Goal: Task Accomplishment & Management: Complete application form

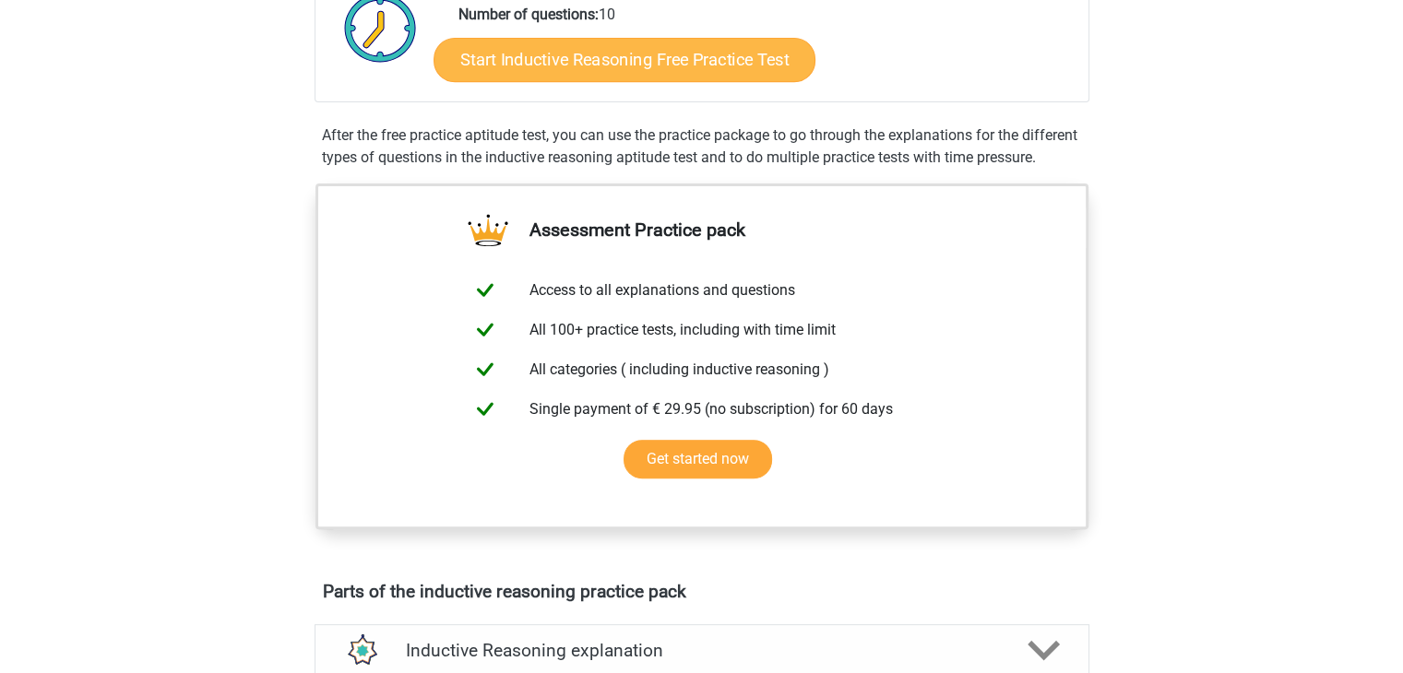
scroll to position [464, 0]
click at [753, 65] on link "Start Inductive Reasoning Free Practice Test" at bounding box center [624, 59] width 382 height 44
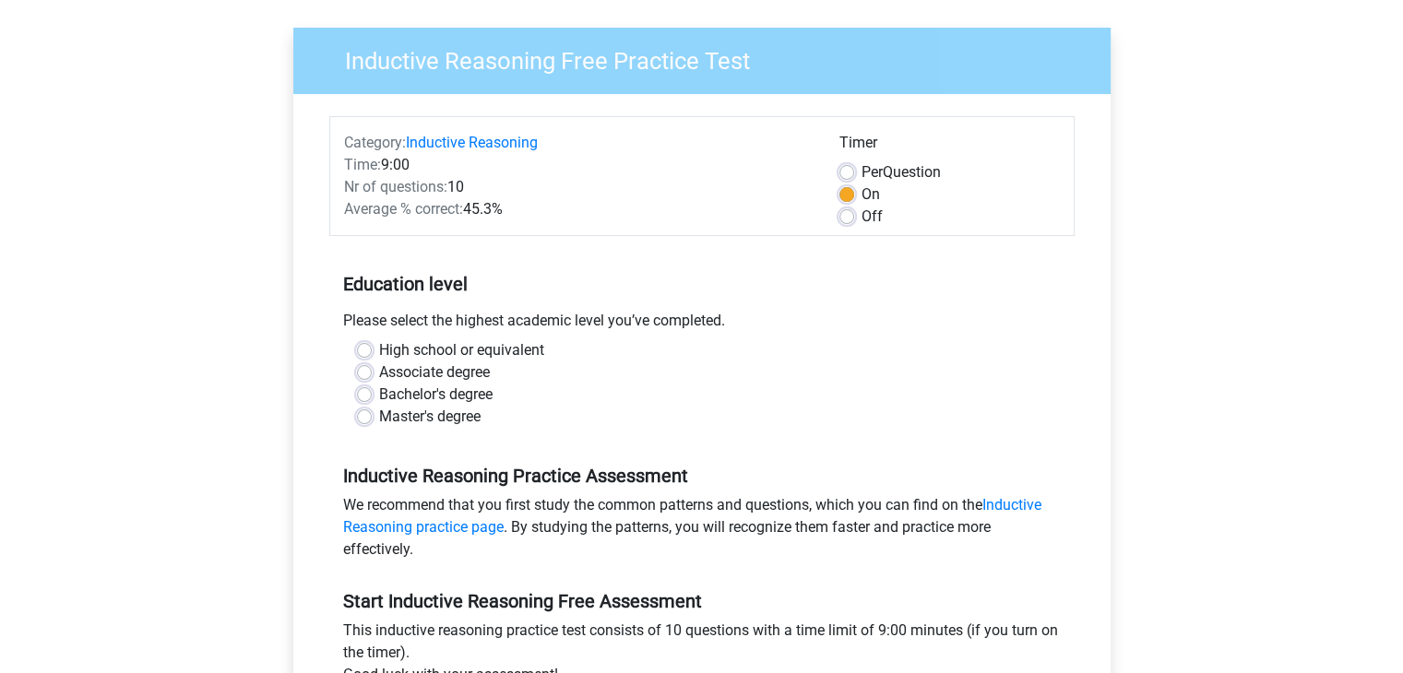
scroll to position [118, 0]
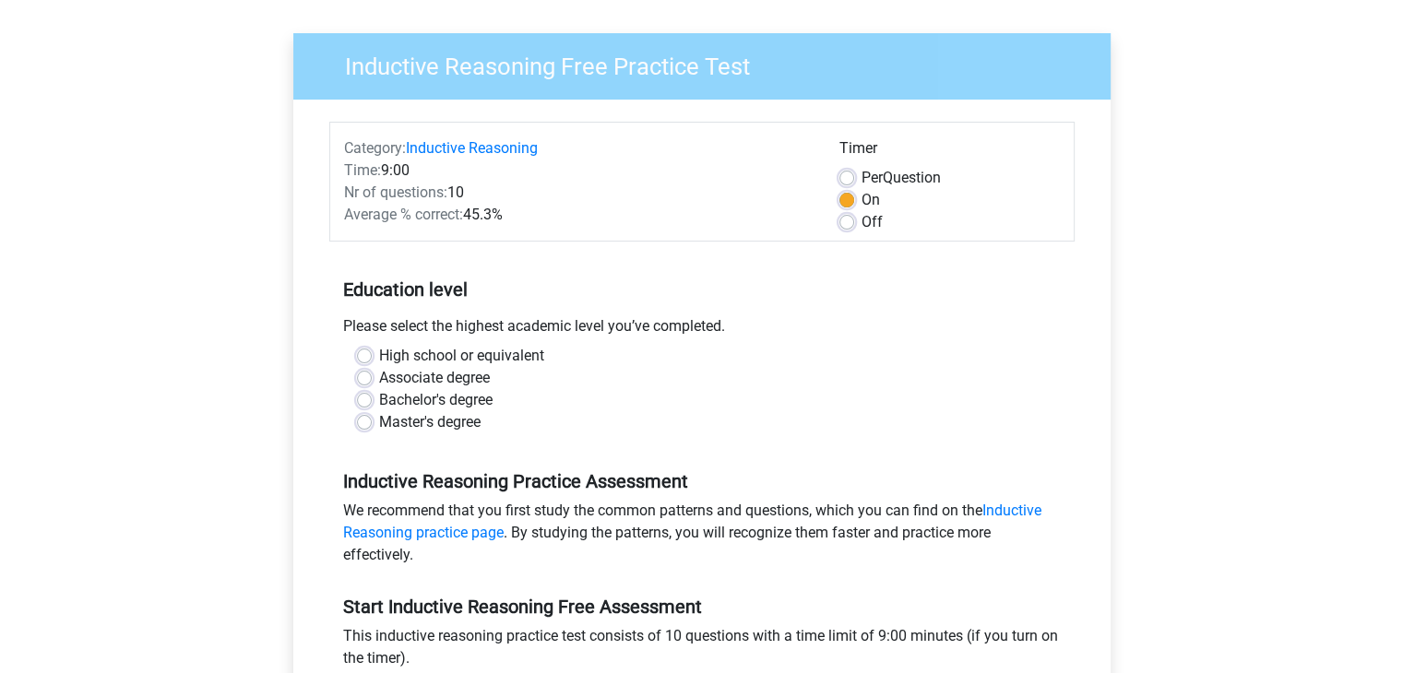
click at [406, 399] on label "Bachelor's degree" at bounding box center [435, 400] width 113 height 22
click at [372, 399] on input "Bachelor's degree" at bounding box center [364, 398] width 15 height 18
radio input "true"
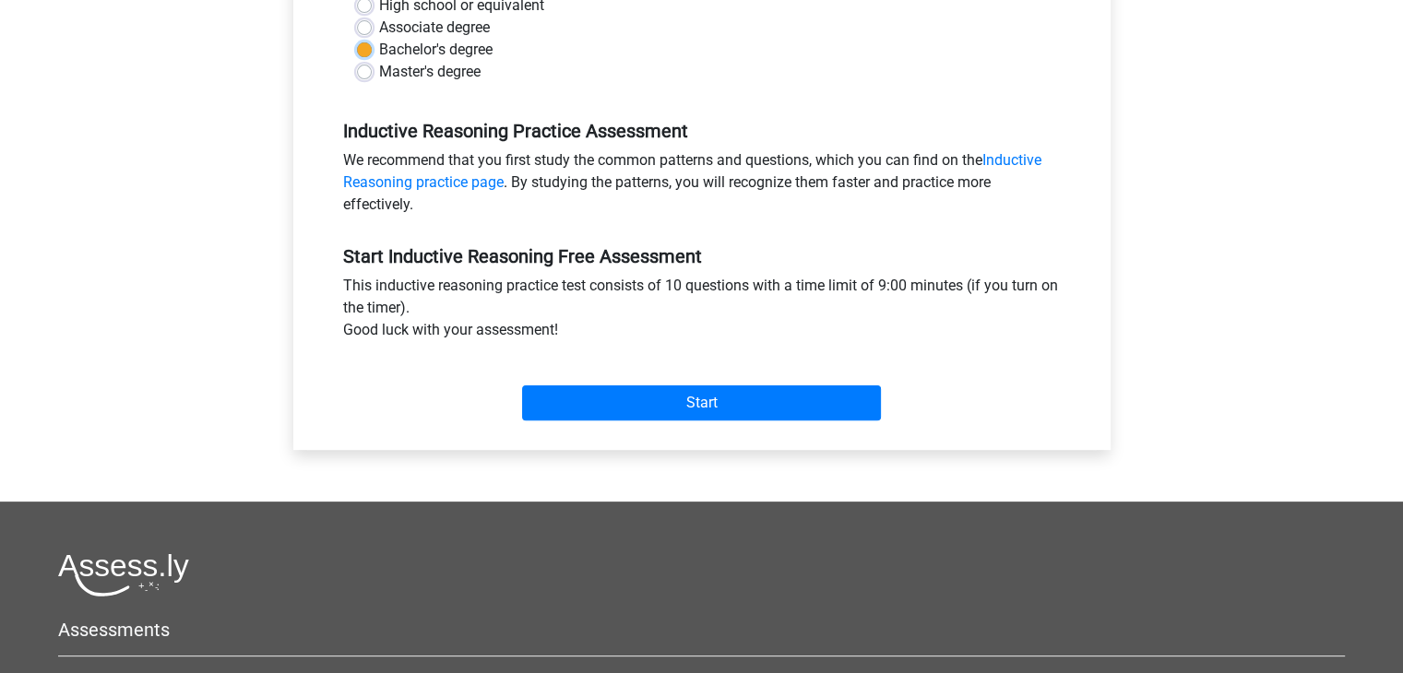
scroll to position [480, 0]
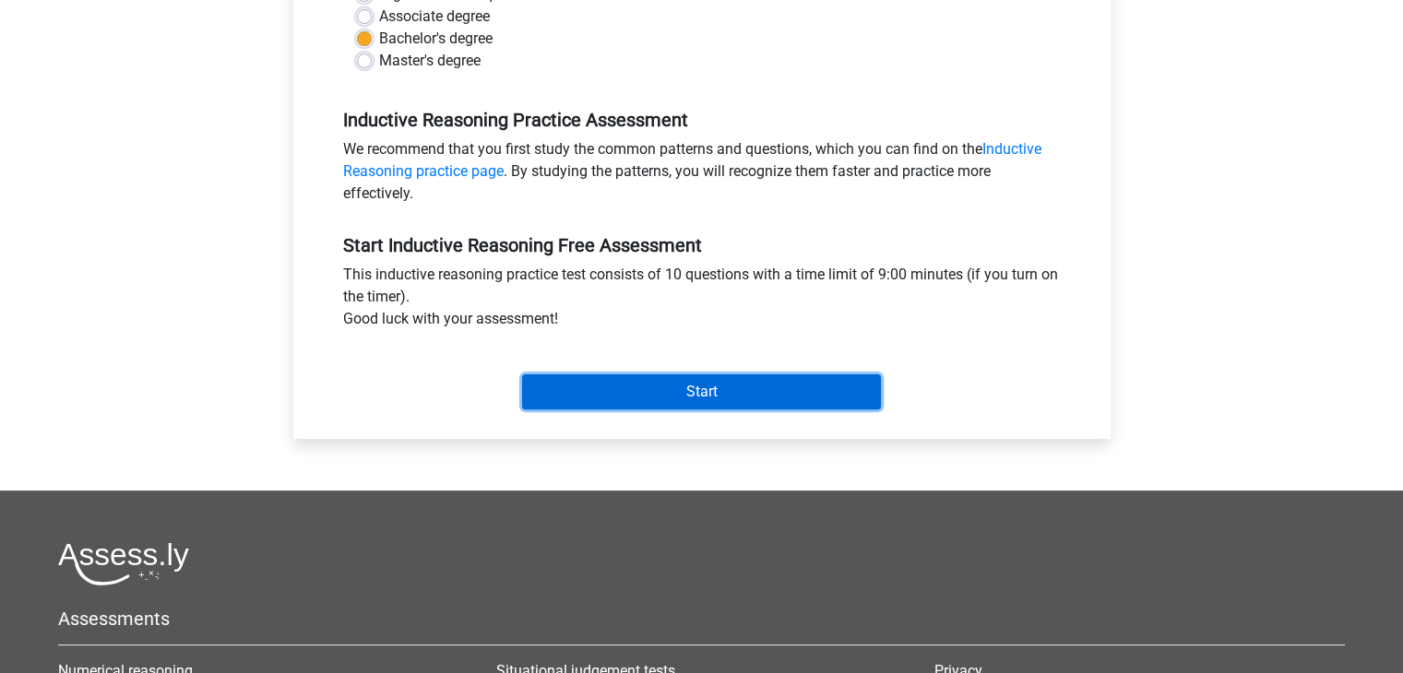
click at [716, 386] on input "Start" at bounding box center [701, 391] width 359 height 35
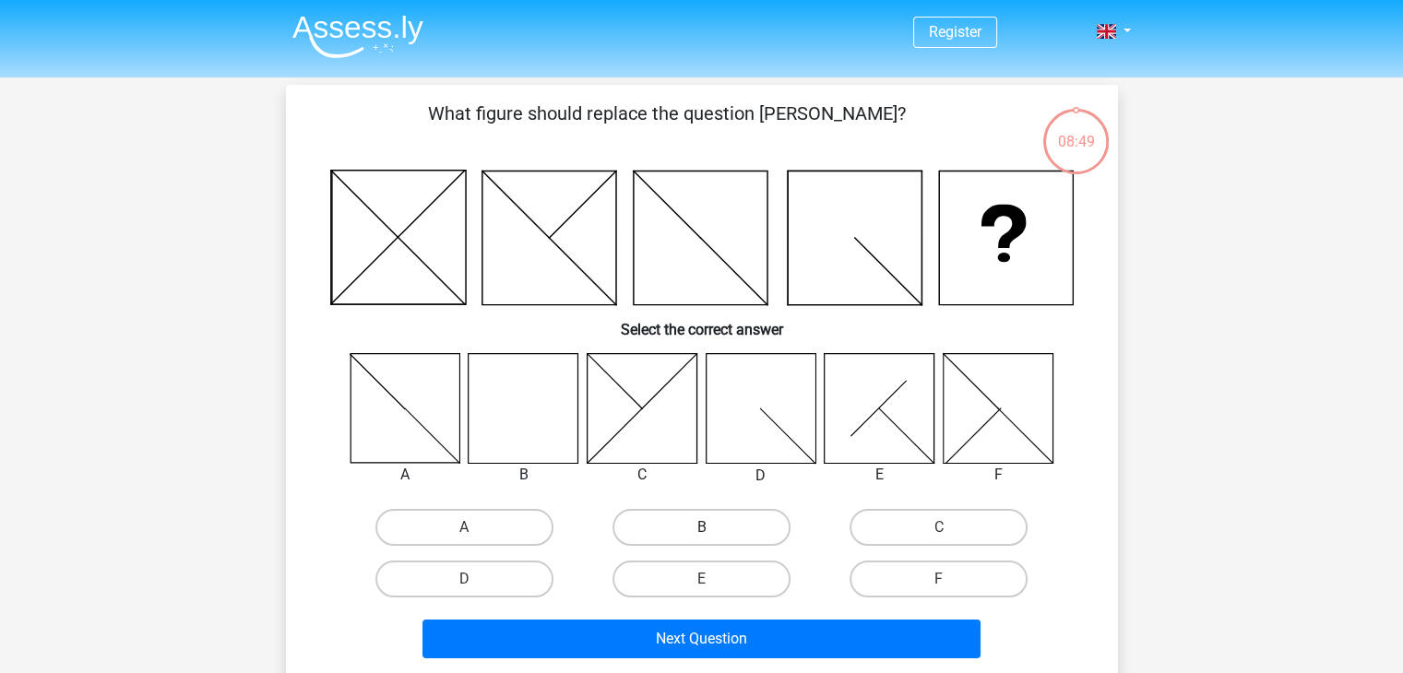
click at [728, 524] on label "B" at bounding box center [701, 527] width 178 height 37
click at [713, 528] on input "B" at bounding box center [707, 534] width 12 height 12
radio input "true"
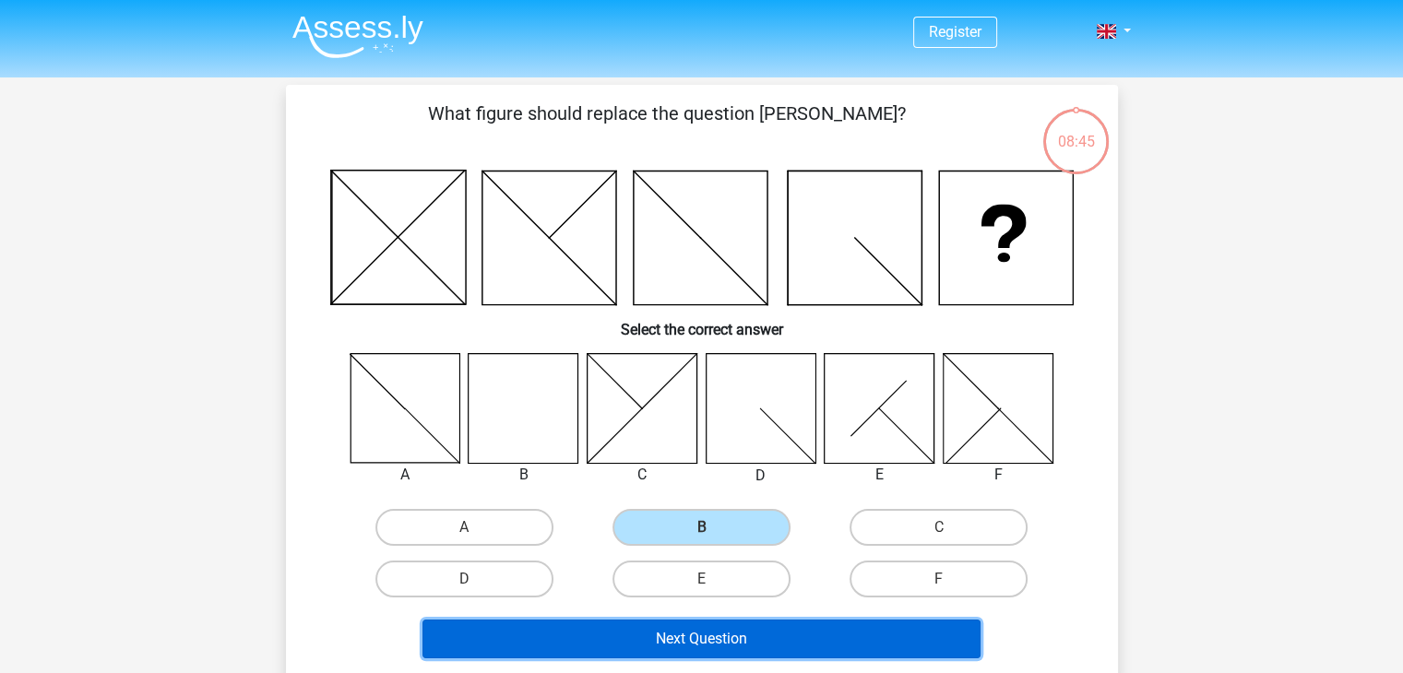
click at [858, 635] on button "Next Question" at bounding box center [701, 639] width 558 height 39
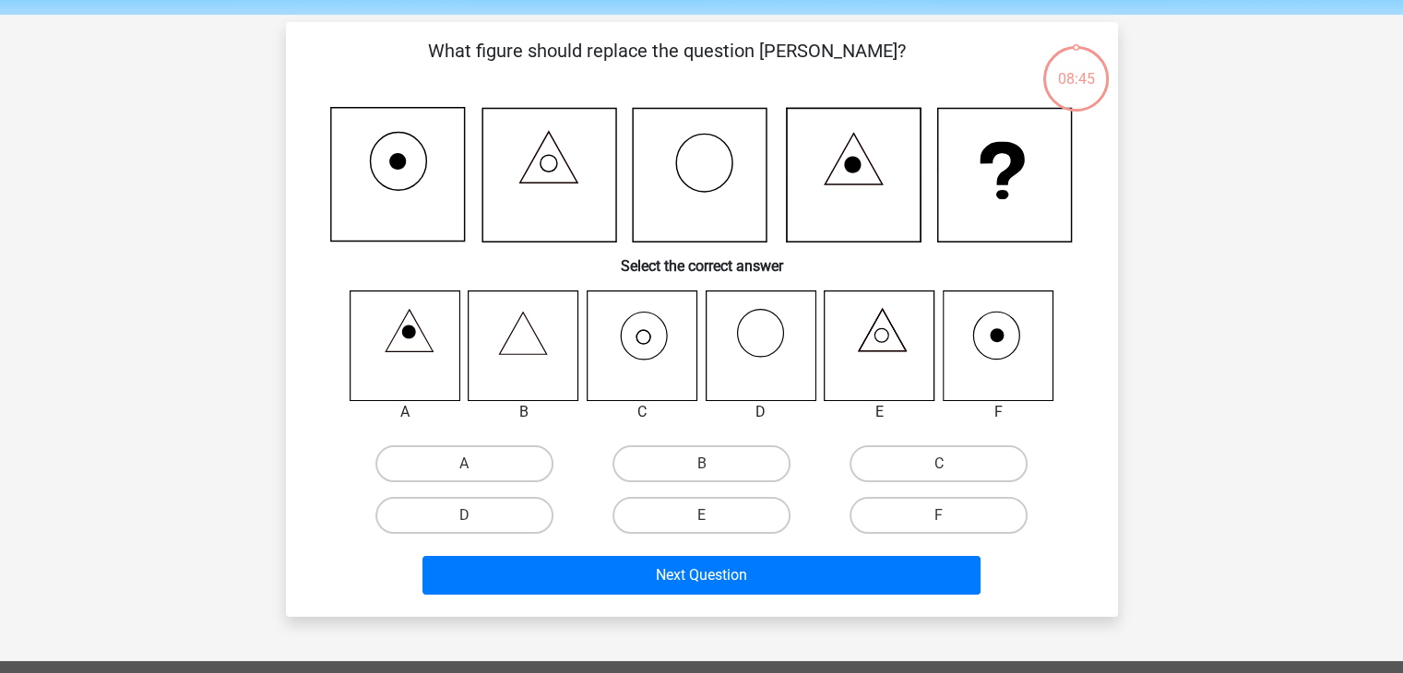
scroll to position [85, 0]
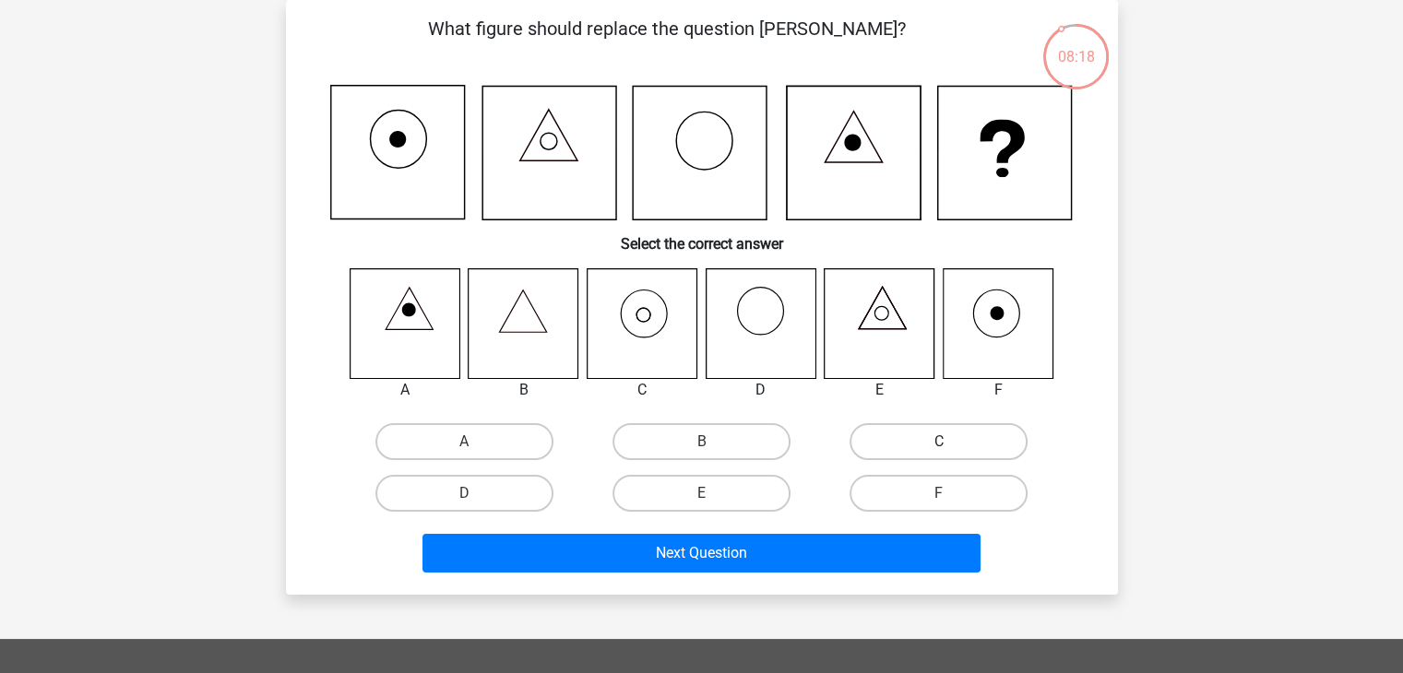
click at [962, 431] on label "C" at bounding box center [938, 441] width 178 height 37
click at [951, 442] on input "C" at bounding box center [945, 448] width 12 height 12
radio input "true"
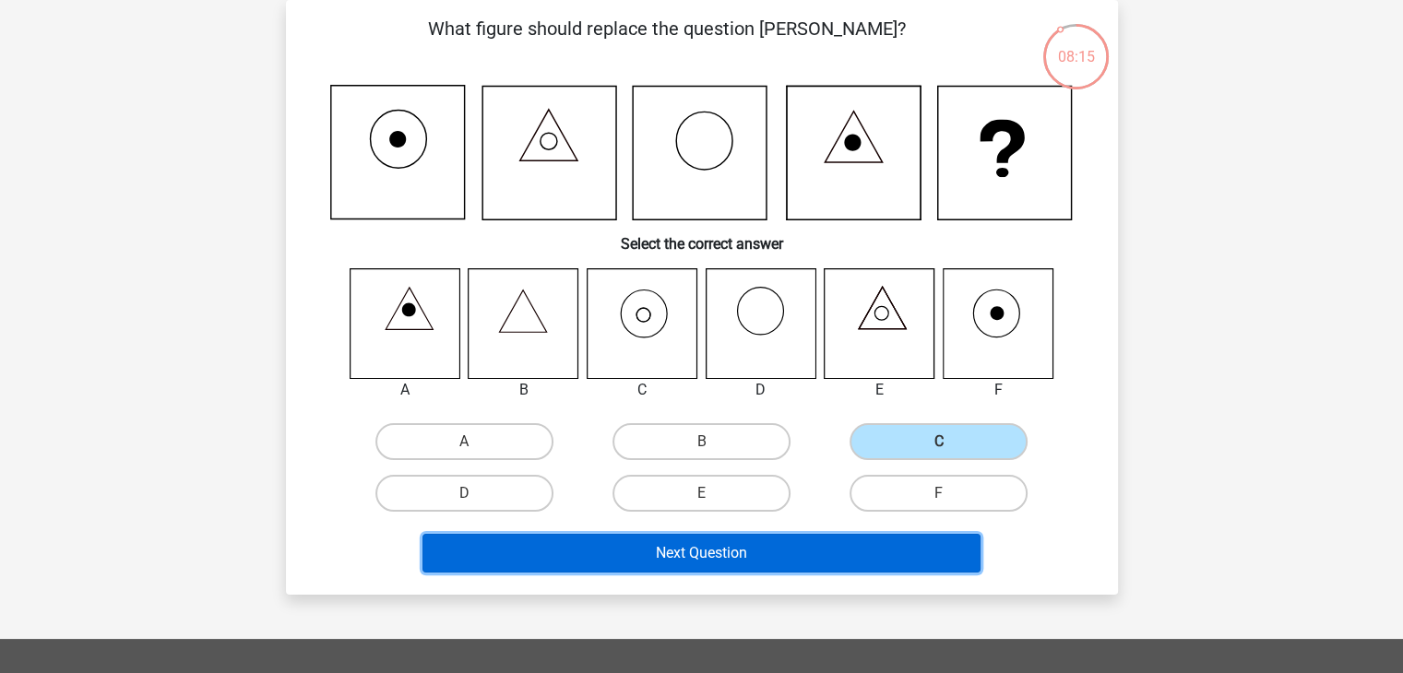
click at [810, 548] on button "Next Question" at bounding box center [701, 553] width 558 height 39
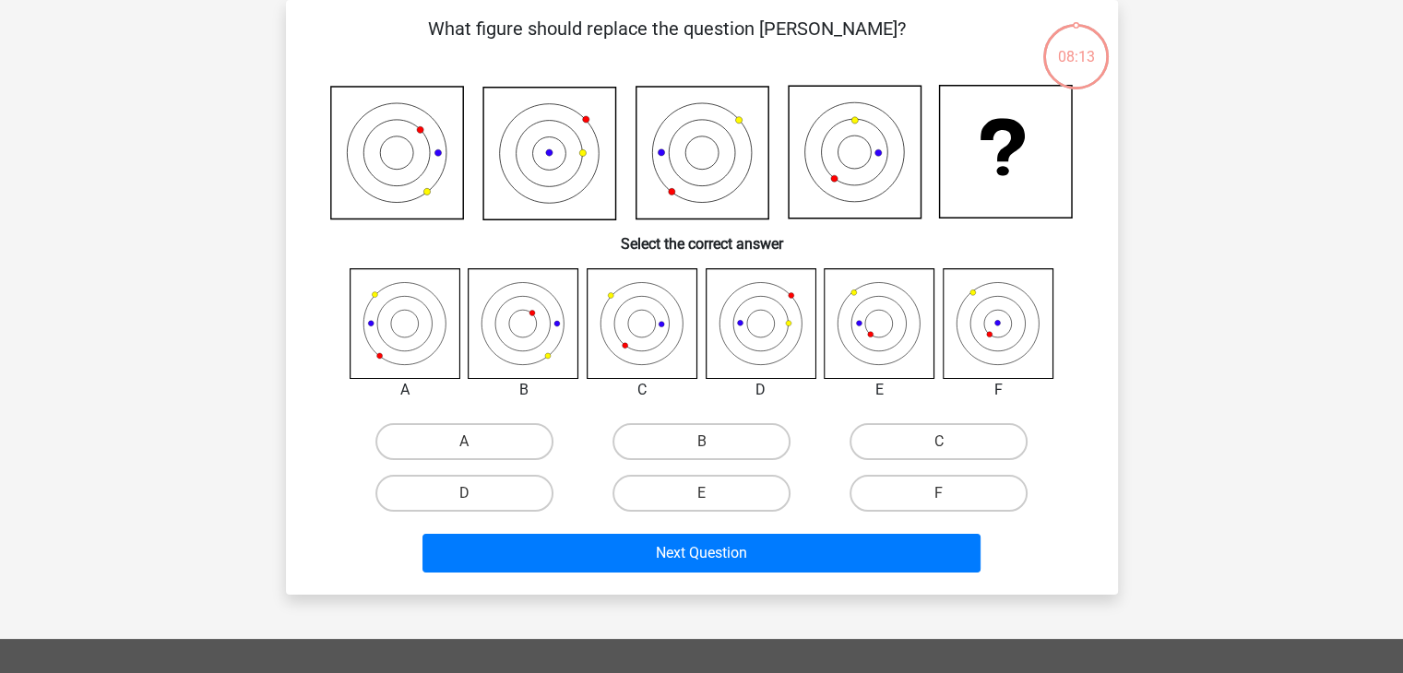
scroll to position [0, 0]
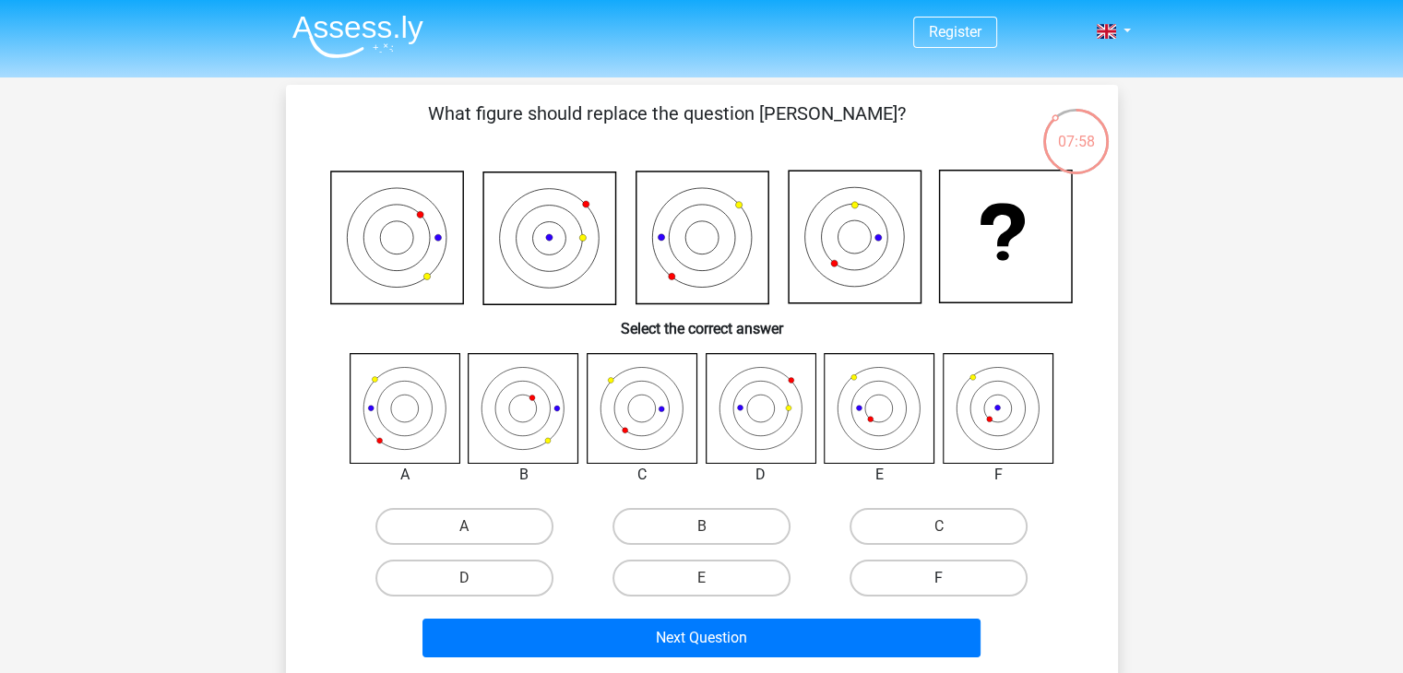
click at [933, 579] on label "F" at bounding box center [938, 578] width 178 height 37
click at [939, 579] on input "F" at bounding box center [945, 584] width 12 height 12
radio input "true"
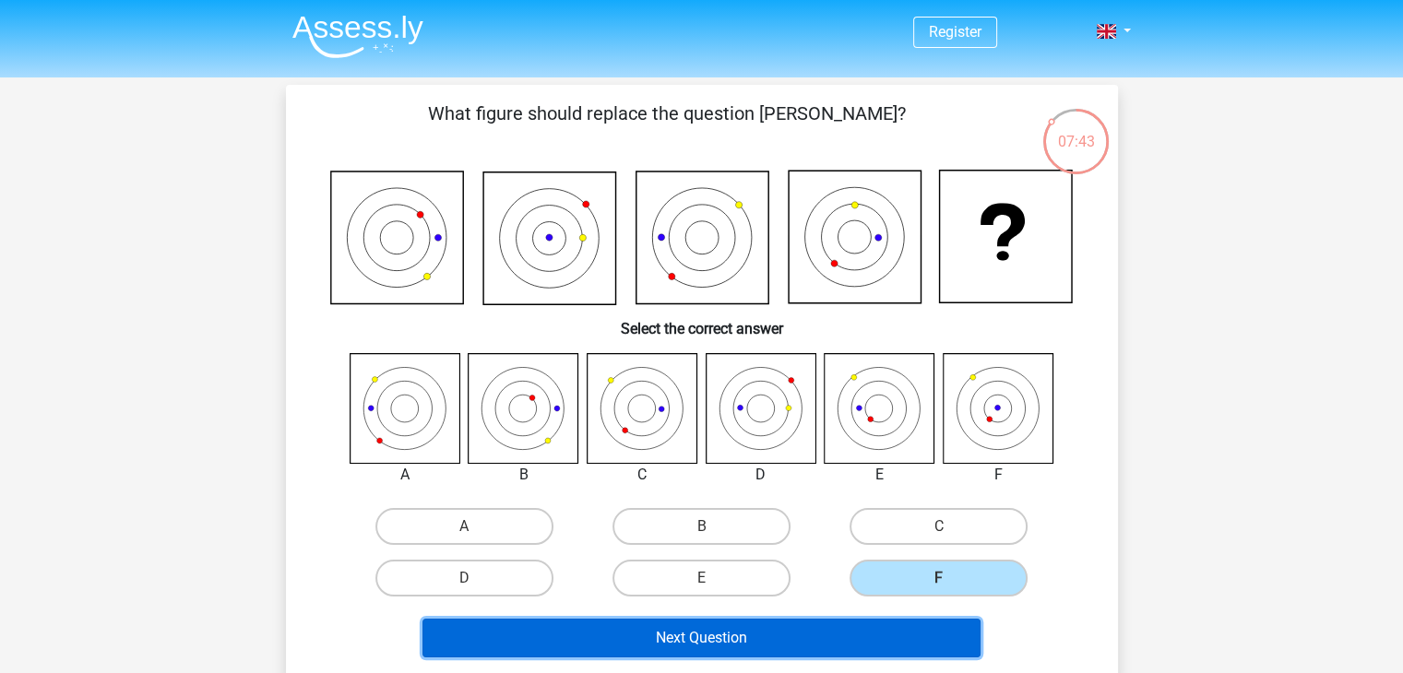
click at [849, 632] on button "Next Question" at bounding box center [701, 638] width 558 height 39
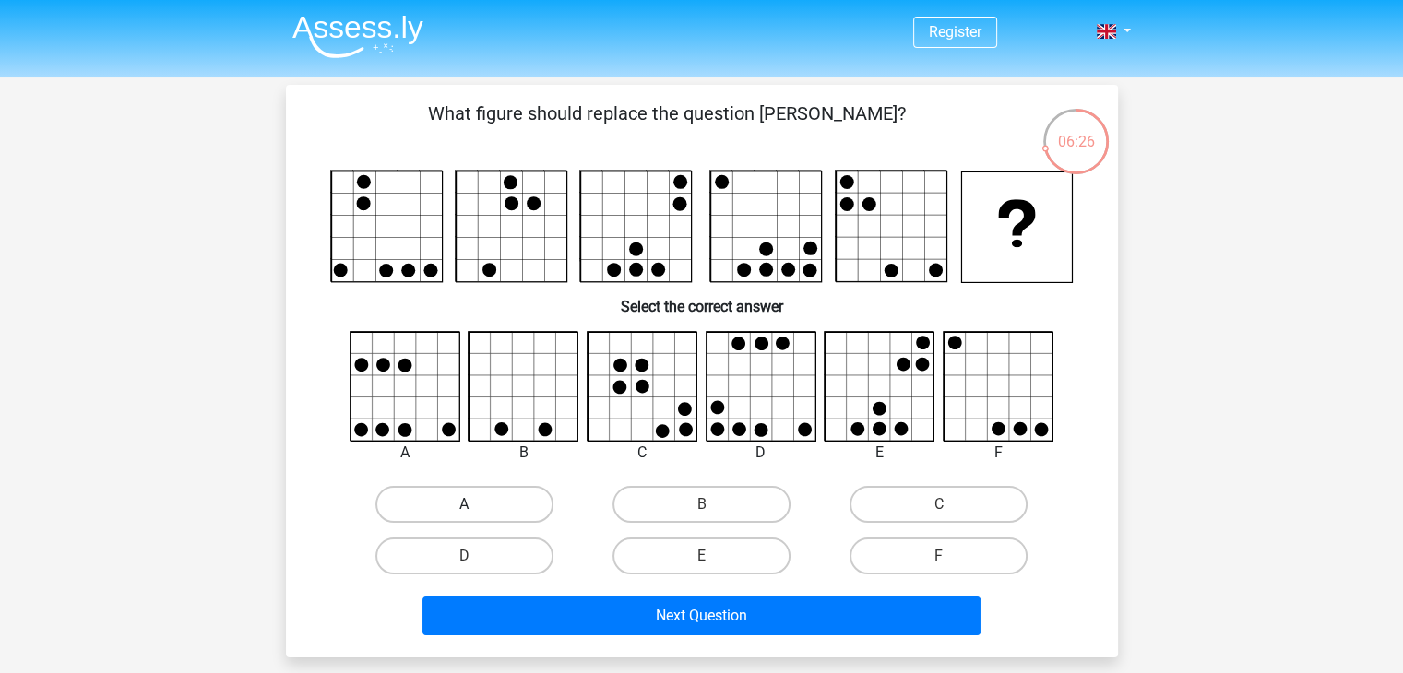
click at [491, 506] on label "A" at bounding box center [464, 504] width 178 height 37
click at [476, 506] on input "A" at bounding box center [470, 510] width 12 height 12
radio input "true"
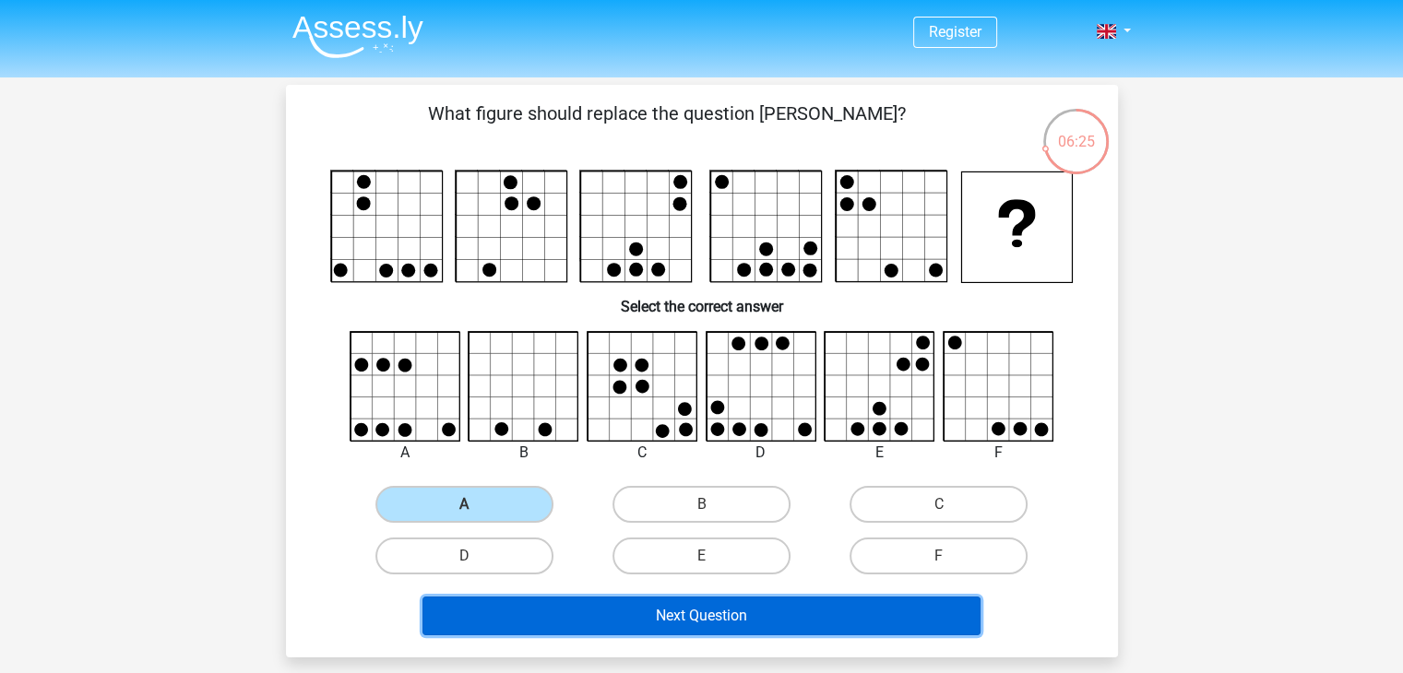
click at [757, 608] on button "Next Question" at bounding box center [701, 616] width 558 height 39
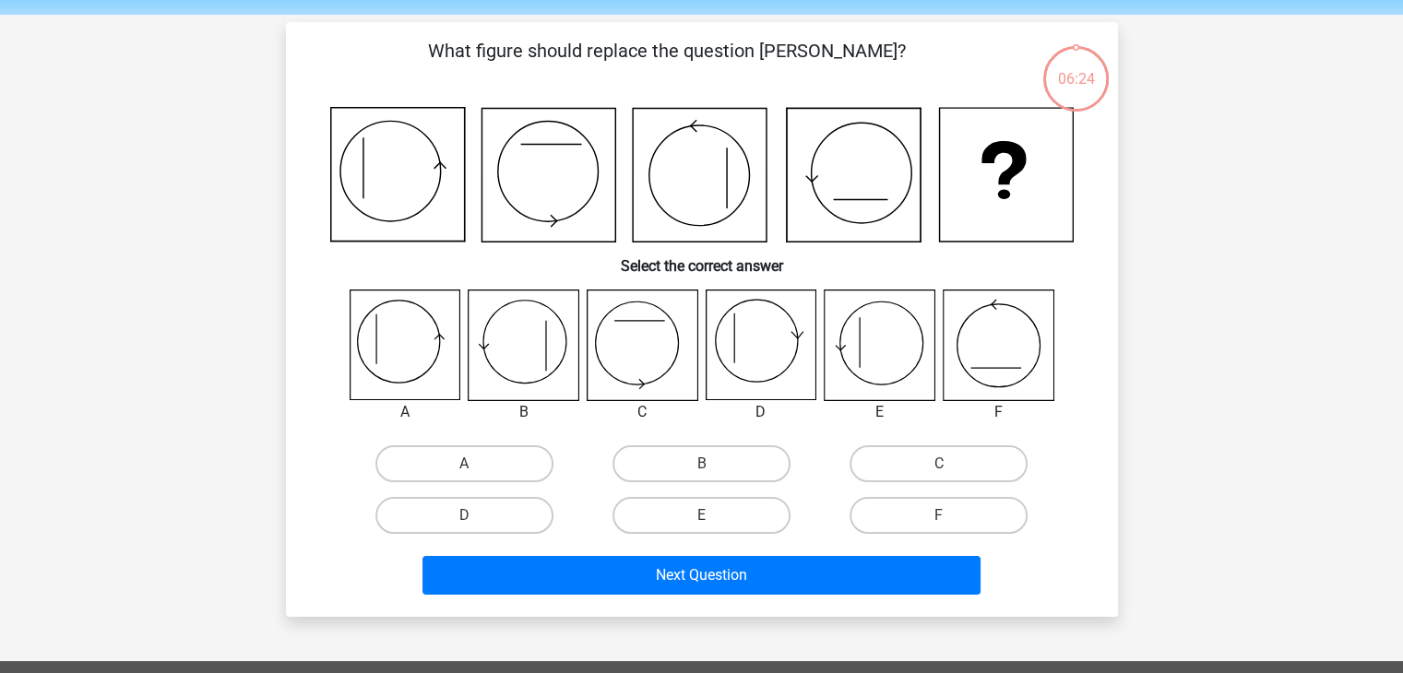
scroll to position [85, 0]
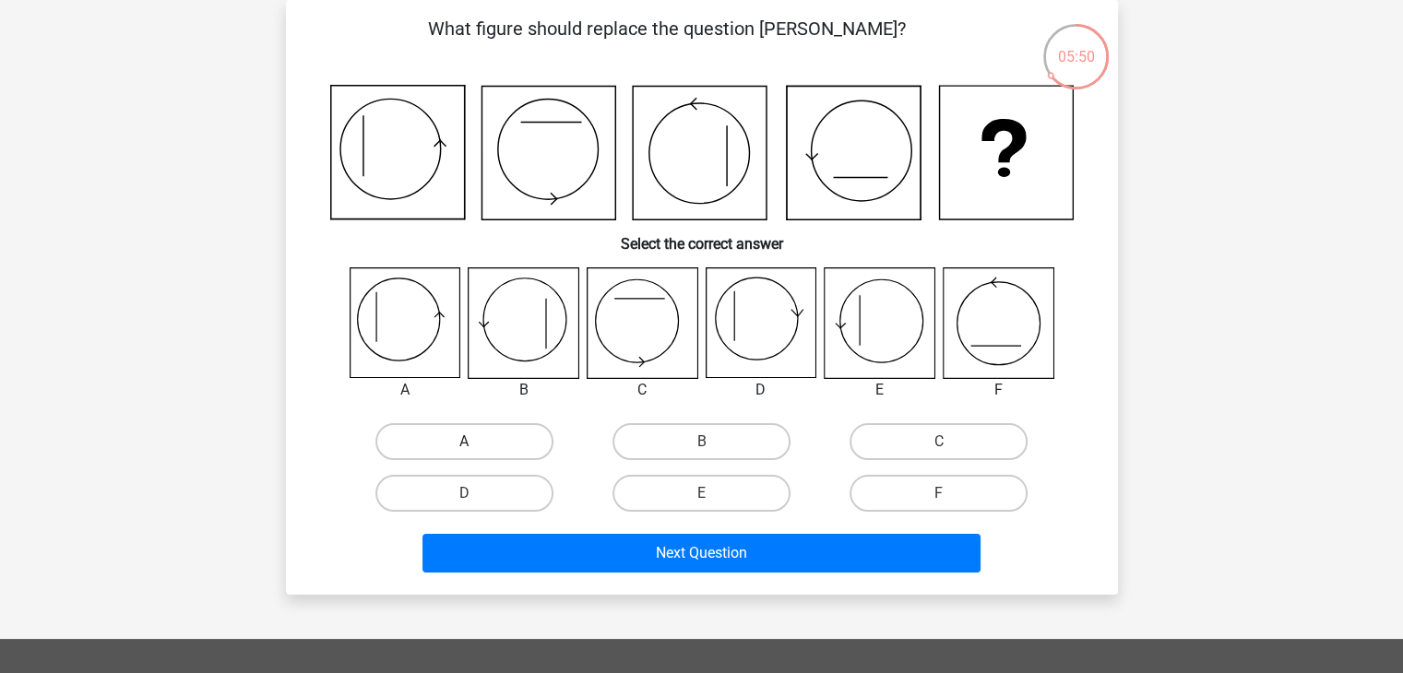
click at [497, 440] on label "A" at bounding box center [464, 441] width 178 height 37
click at [476, 442] on input "A" at bounding box center [470, 448] width 12 height 12
radio input "true"
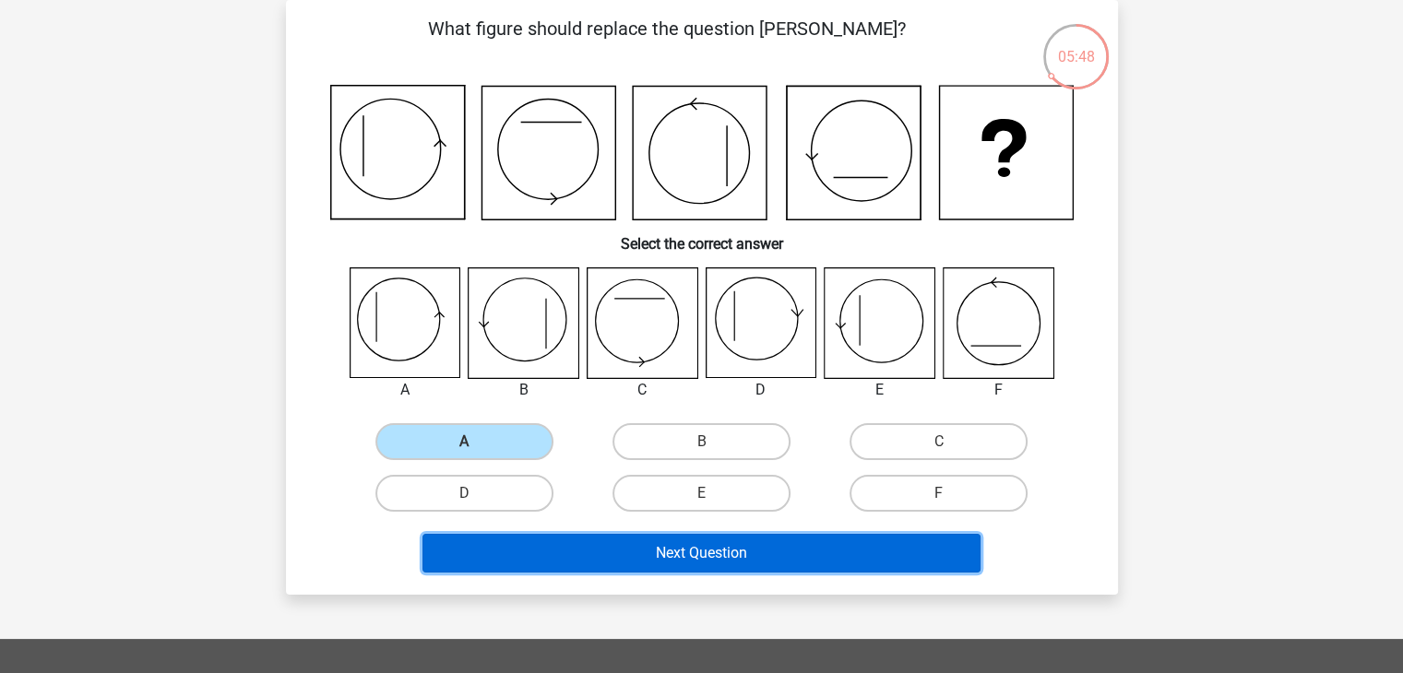
click at [885, 554] on button "Next Question" at bounding box center [701, 553] width 558 height 39
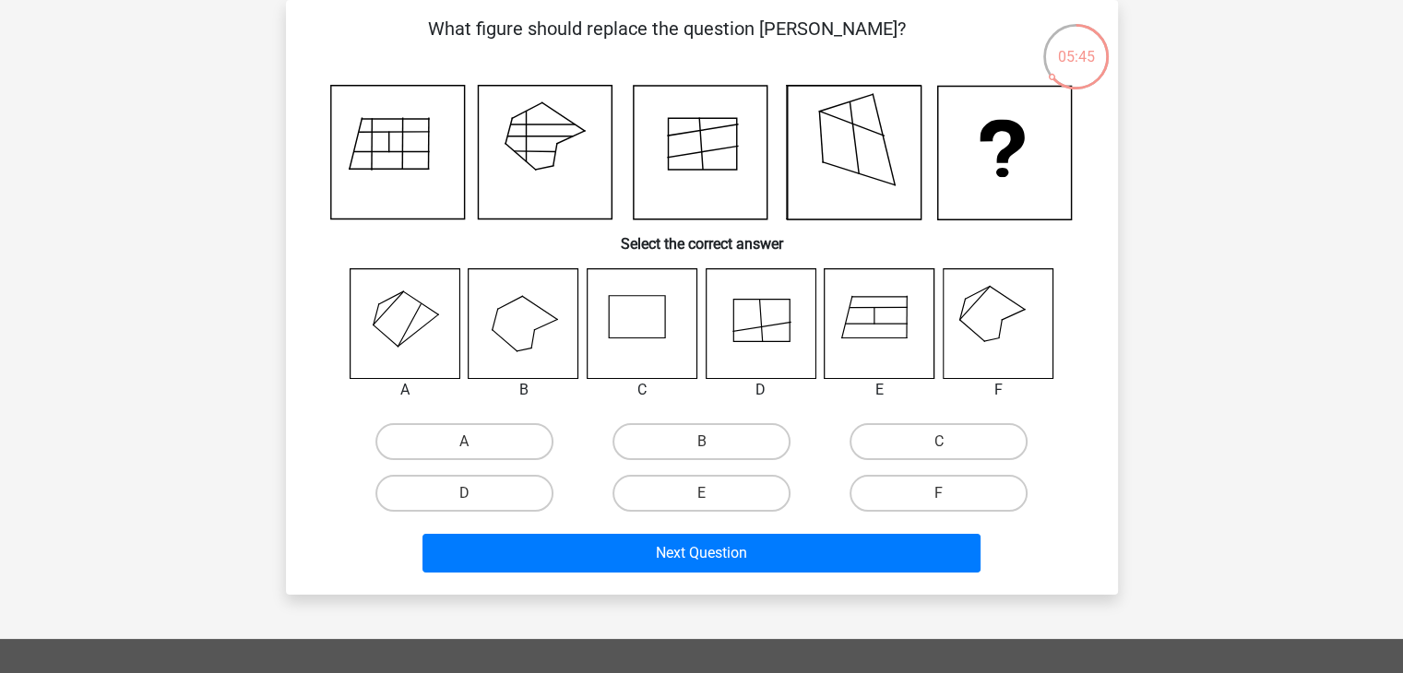
scroll to position [0, 0]
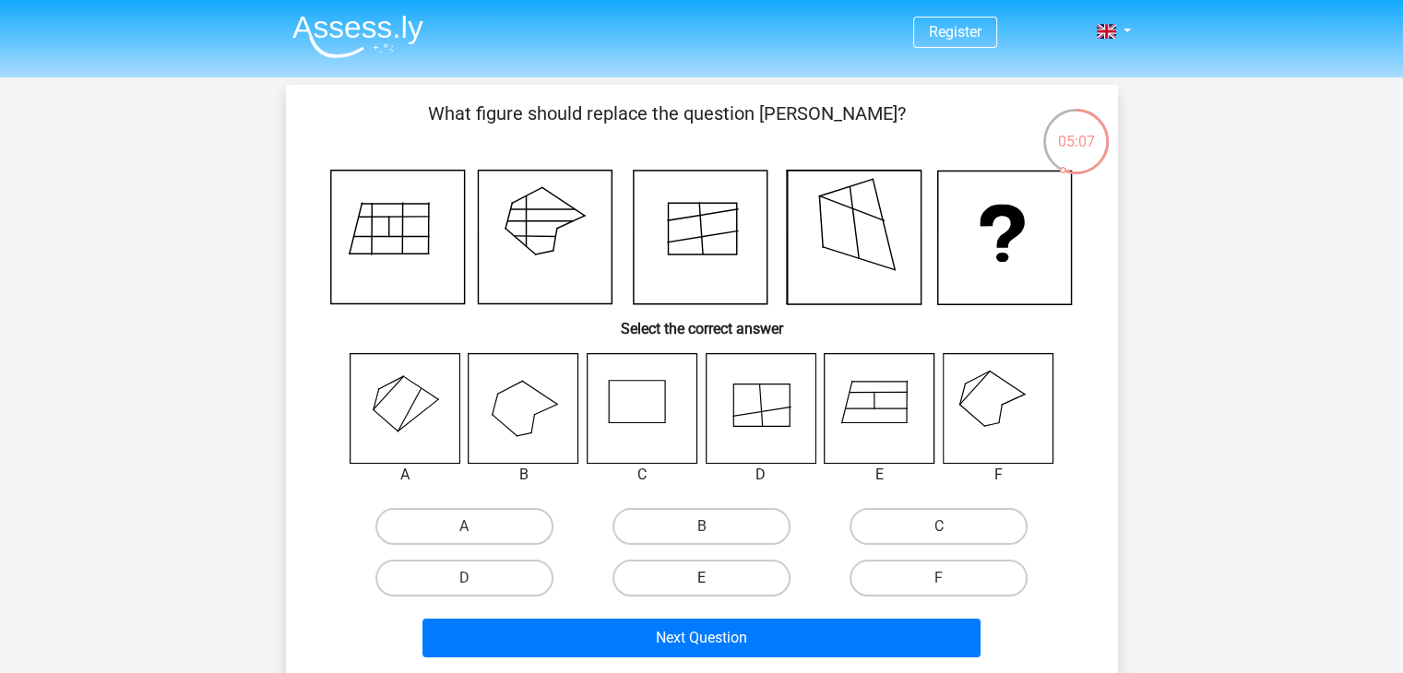
click at [697, 575] on label "E" at bounding box center [701, 578] width 178 height 37
click at [701, 578] on input "E" at bounding box center [707, 584] width 12 height 12
radio input "true"
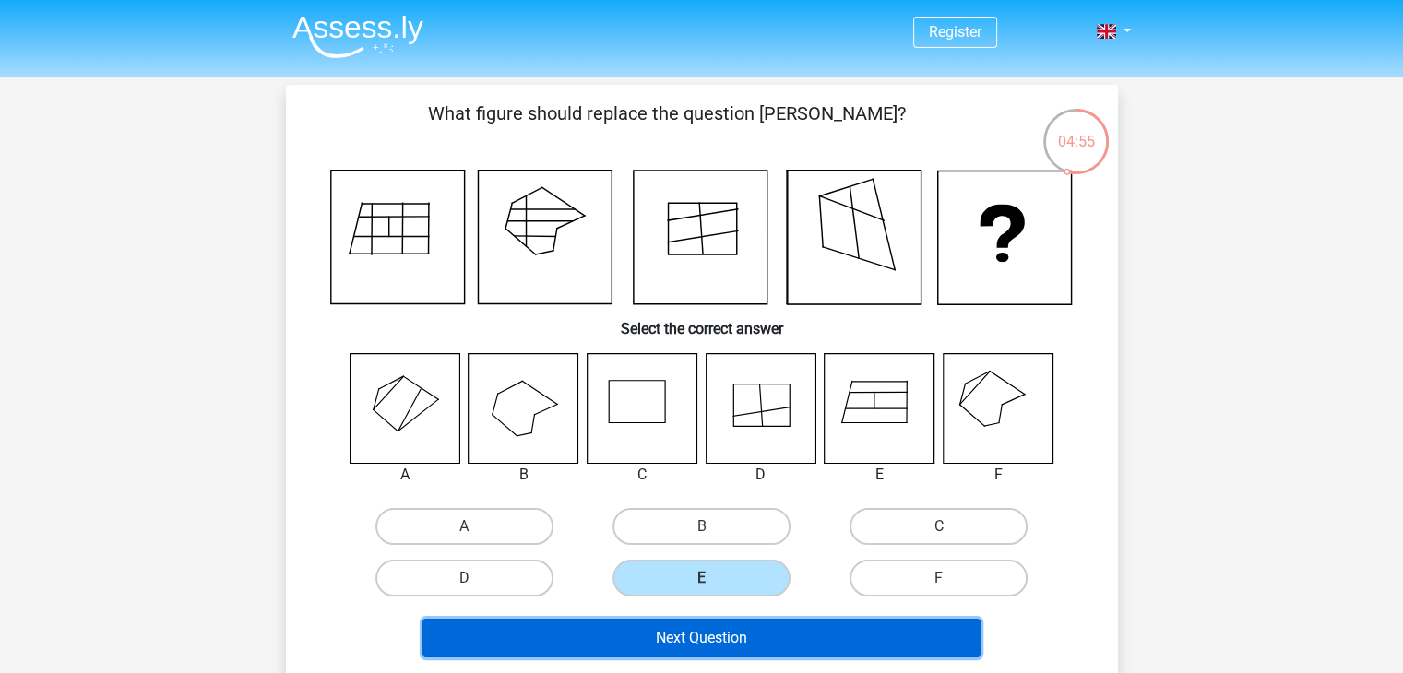
click at [860, 632] on button "Next Question" at bounding box center [701, 638] width 558 height 39
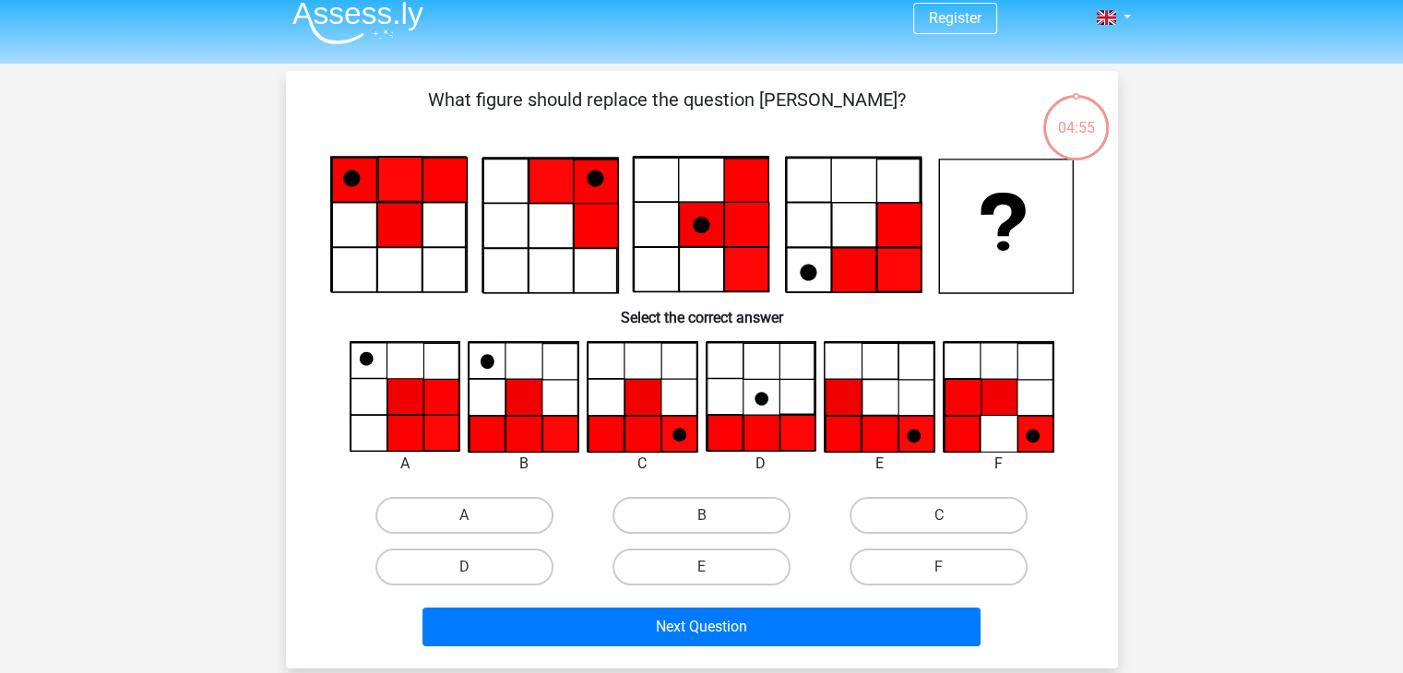
scroll to position [85, 0]
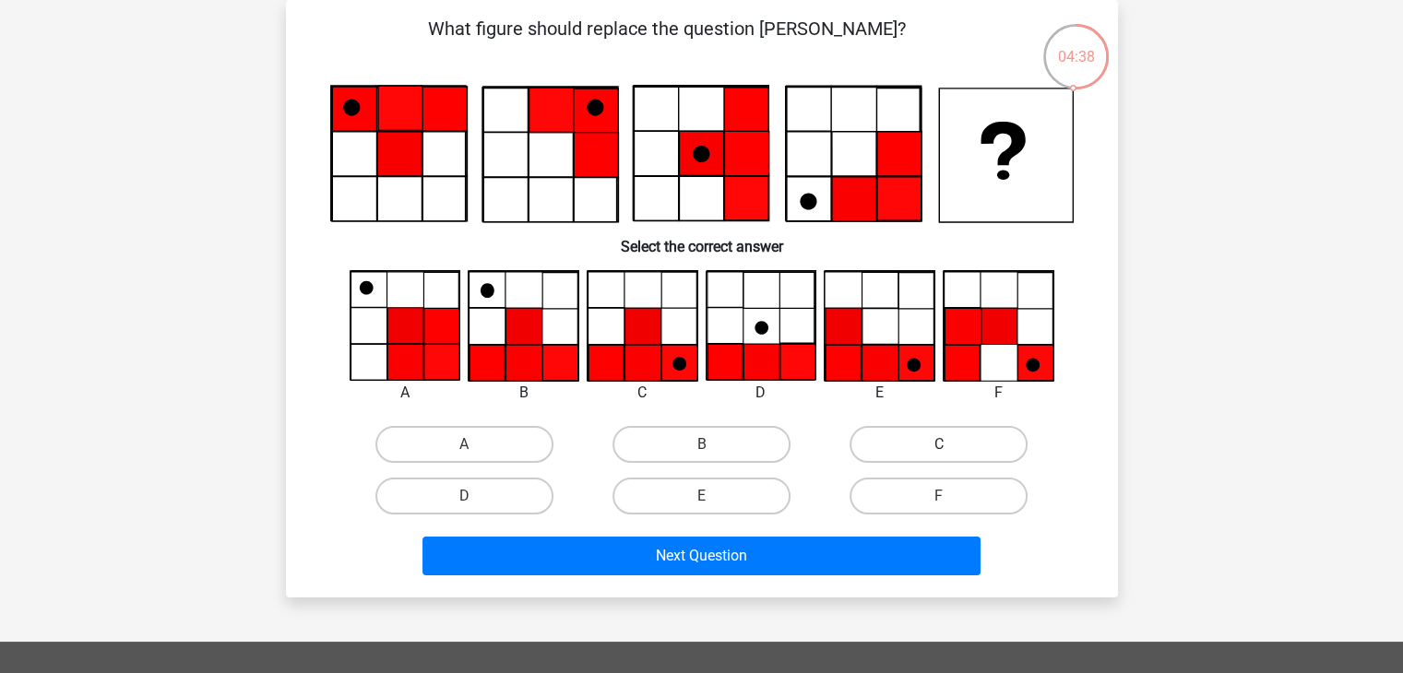
click at [959, 433] on label "C" at bounding box center [938, 444] width 178 height 37
click at [951, 445] on input "C" at bounding box center [945, 451] width 12 height 12
radio input "true"
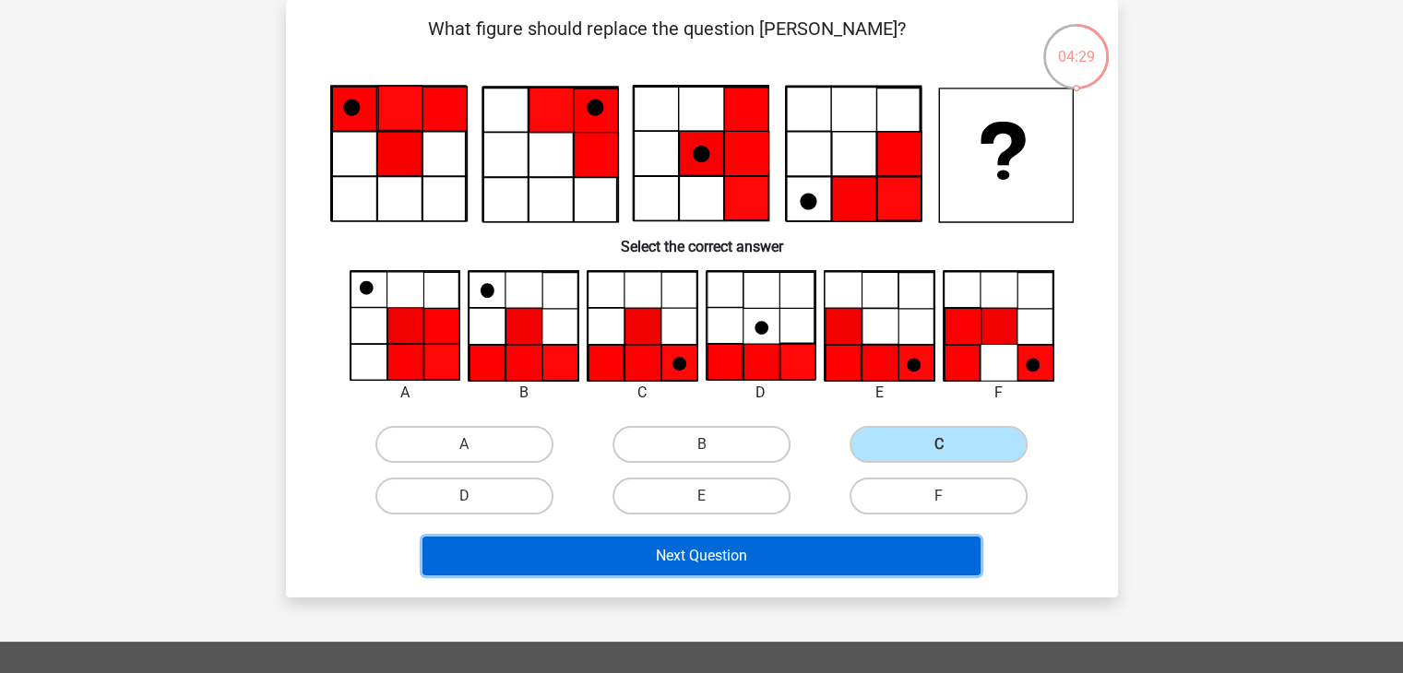
click at [871, 557] on button "Next Question" at bounding box center [701, 556] width 558 height 39
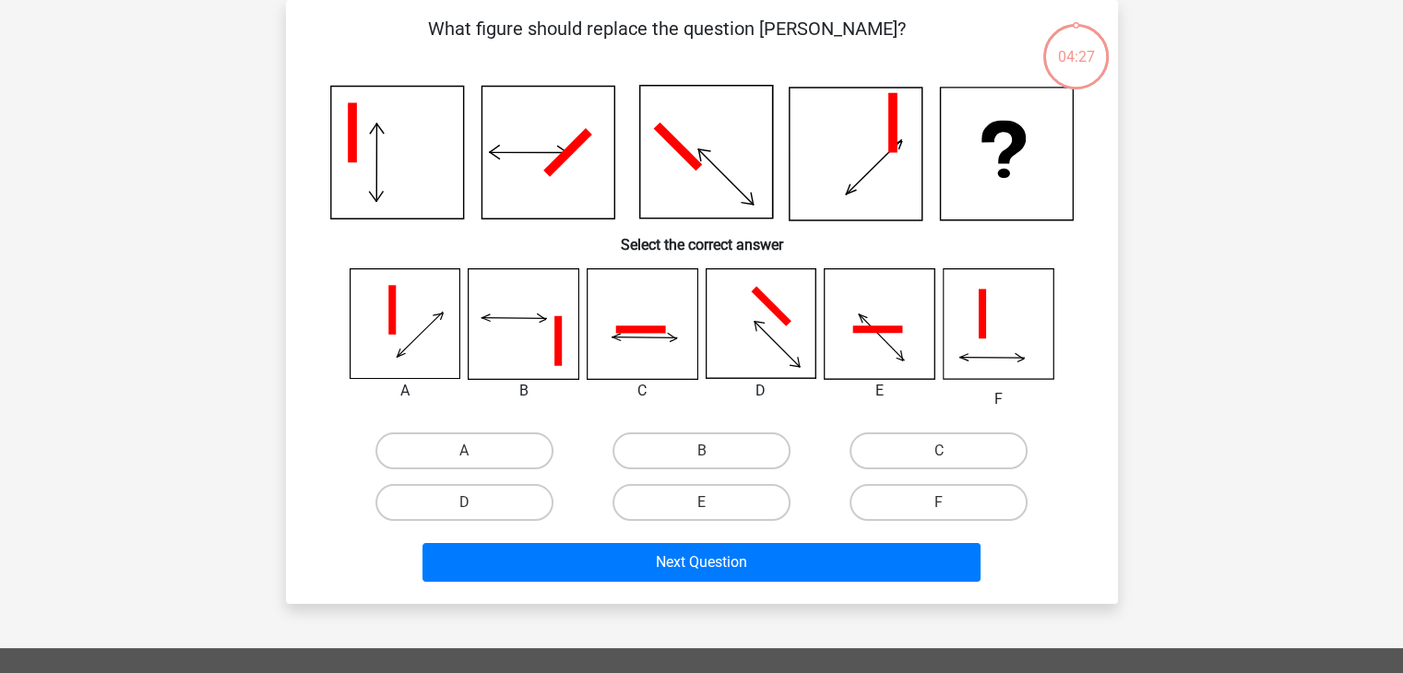
scroll to position [0, 0]
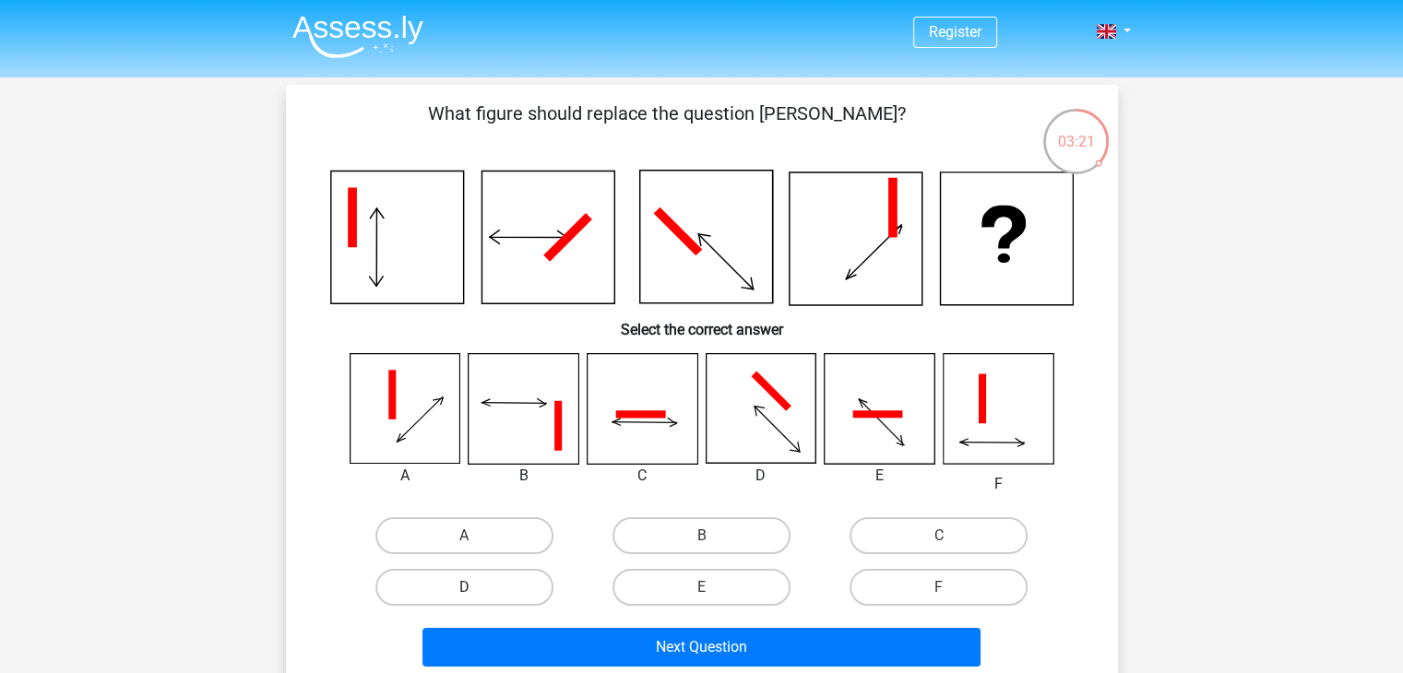
click at [510, 601] on label "D" at bounding box center [464, 587] width 178 height 37
click at [476, 599] on input "D" at bounding box center [470, 593] width 12 height 12
radio input "true"
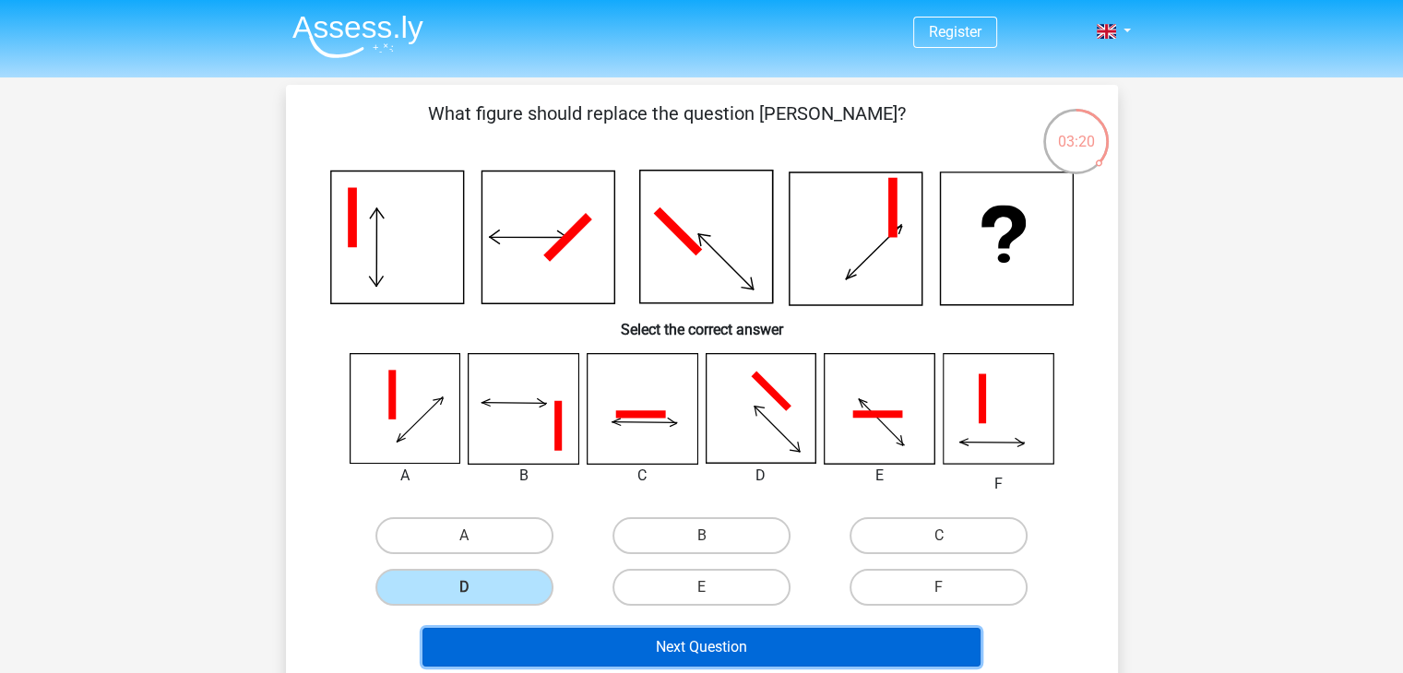
click at [720, 658] on button "Next Question" at bounding box center [701, 647] width 558 height 39
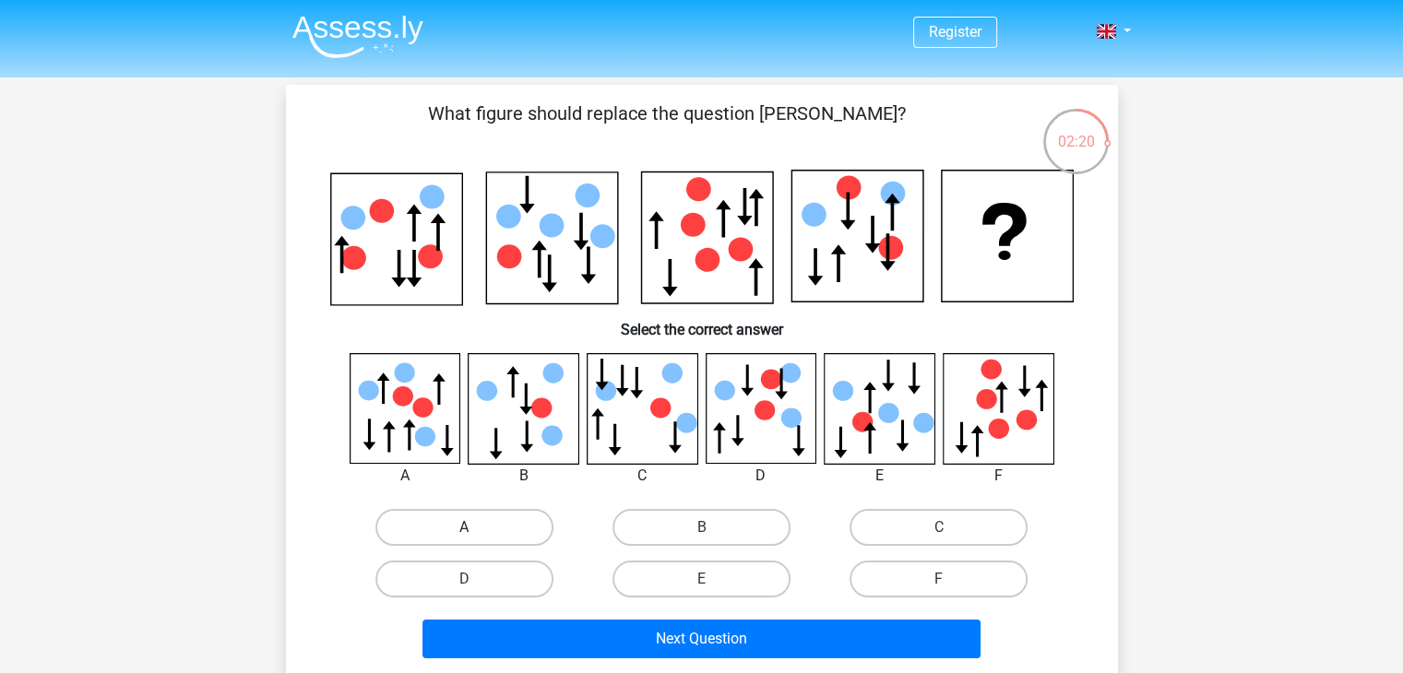
click at [502, 517] on label "A" at bounding box center [464, 527] width 178 height 37
click at [476, 528] on input "A" at bounding box center [470, 534] width 12 height 12
radio input "true"
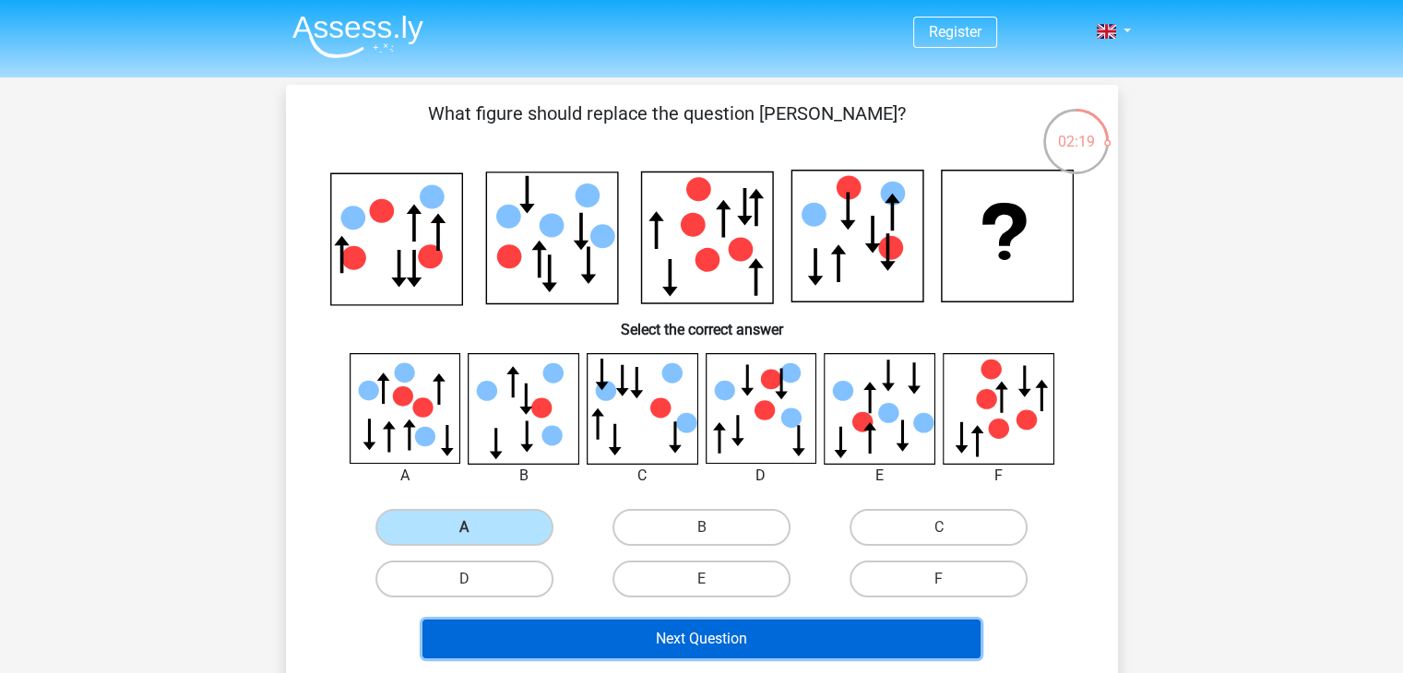
click at [792, 643] on button "Next Question" at bounding box center [701, 639] width 558 height 39
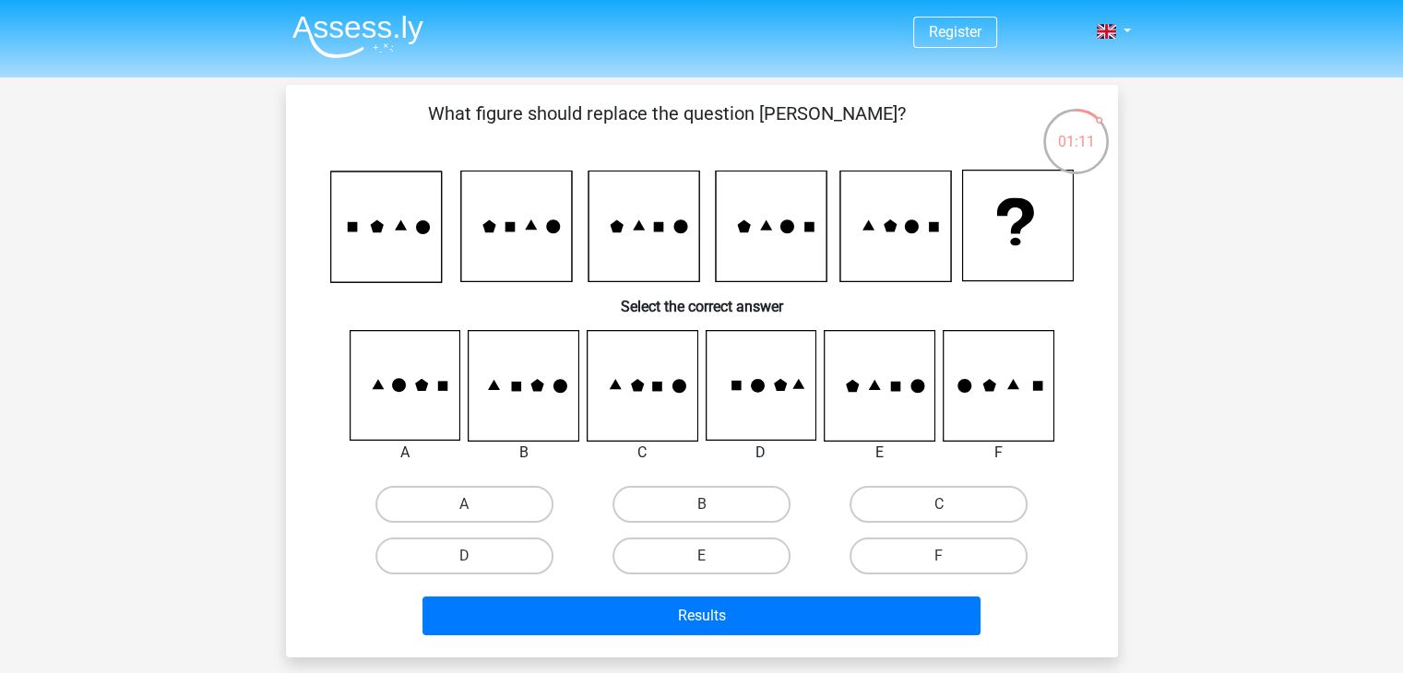
click at [469, 511] on input "A" at bounding box center [470, 510] width 12 height 12
radio input "true"
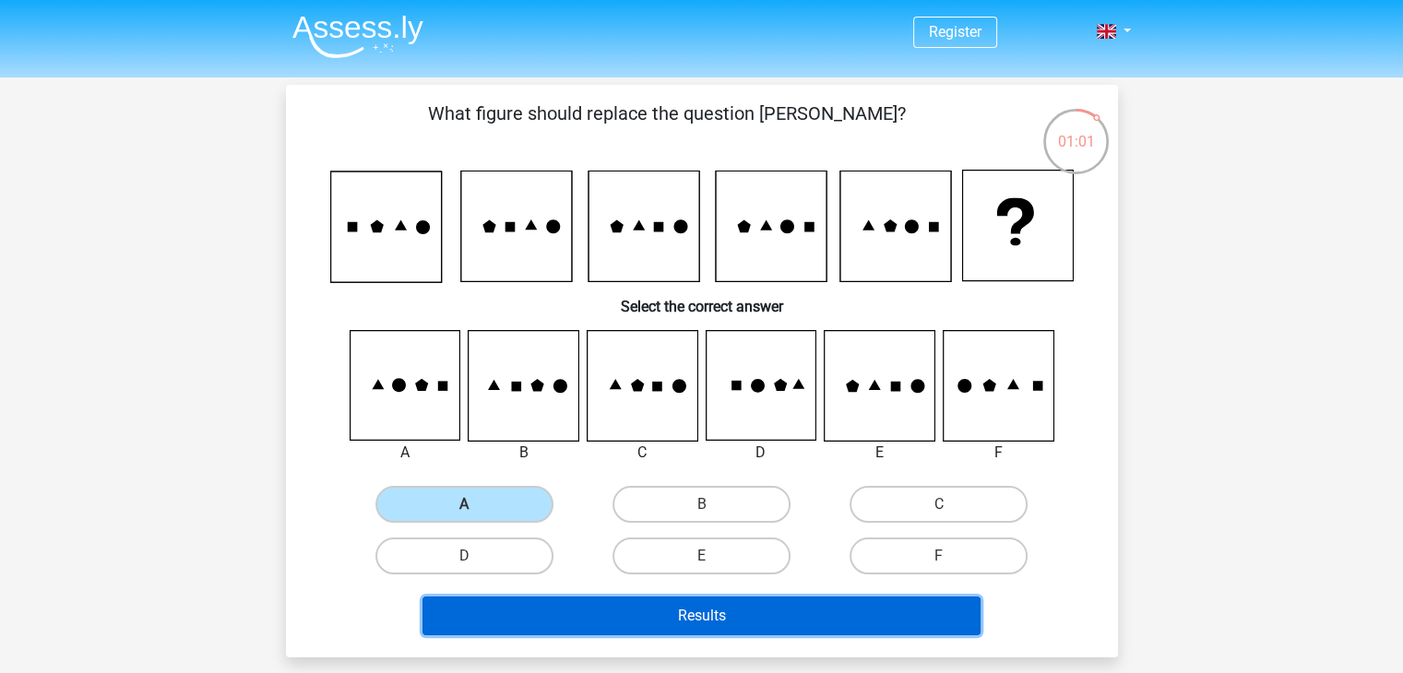
click at [796, 610] on button "Results" at bounding box center [701, 616] width 558 height 39
